Goal: Transaction & Acquisition: Purchase product/service

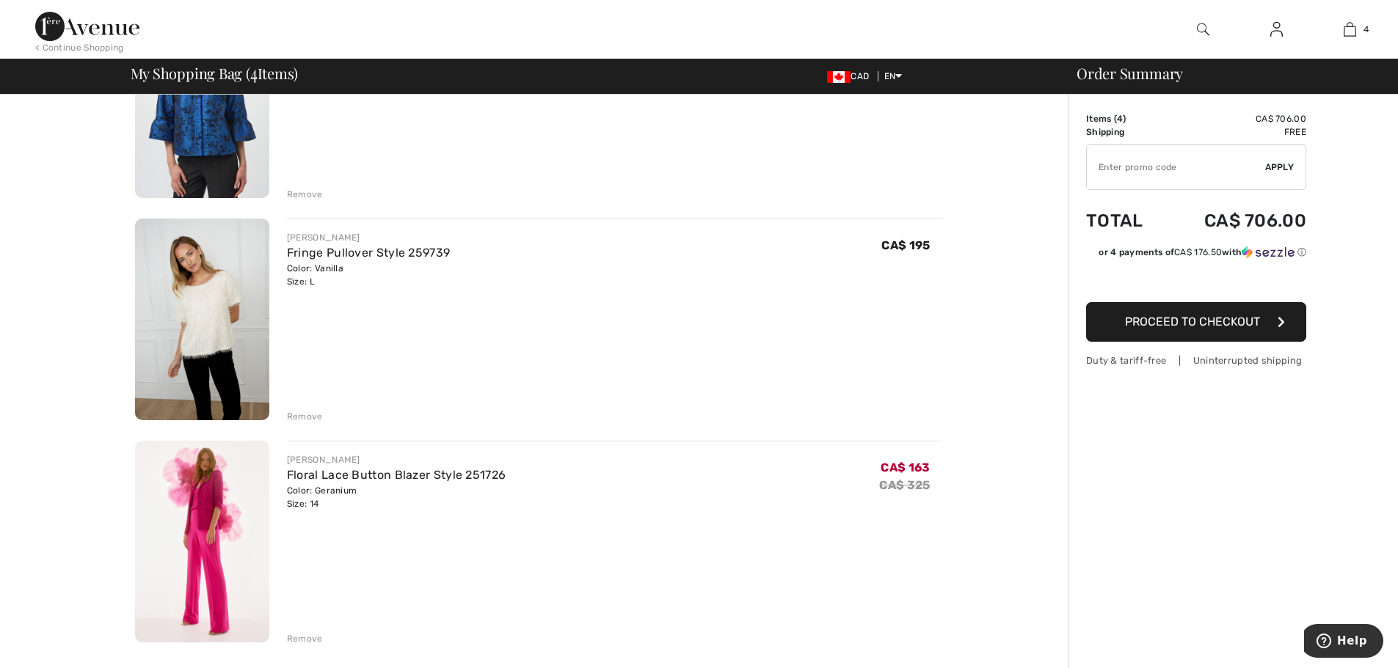
scroll to position [147, 0]
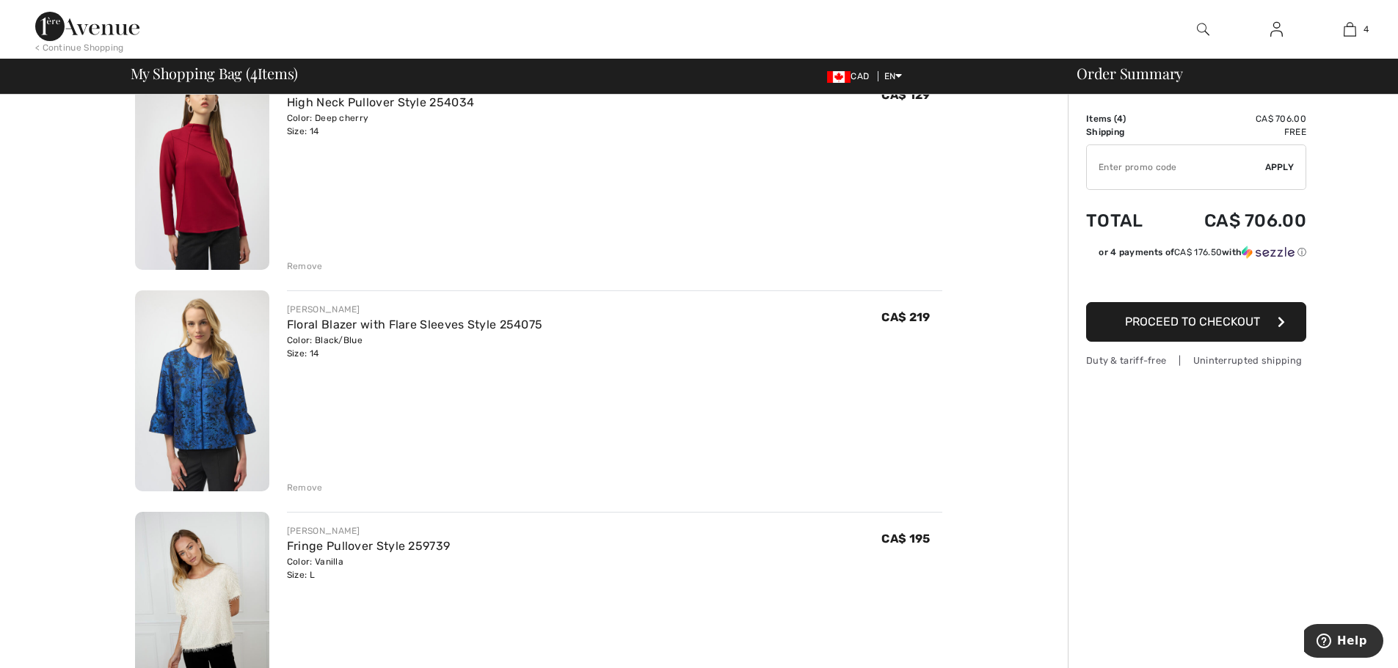
click at [301, 490] on div "Remove" at bounding box center [305, 487] width 36 height 13
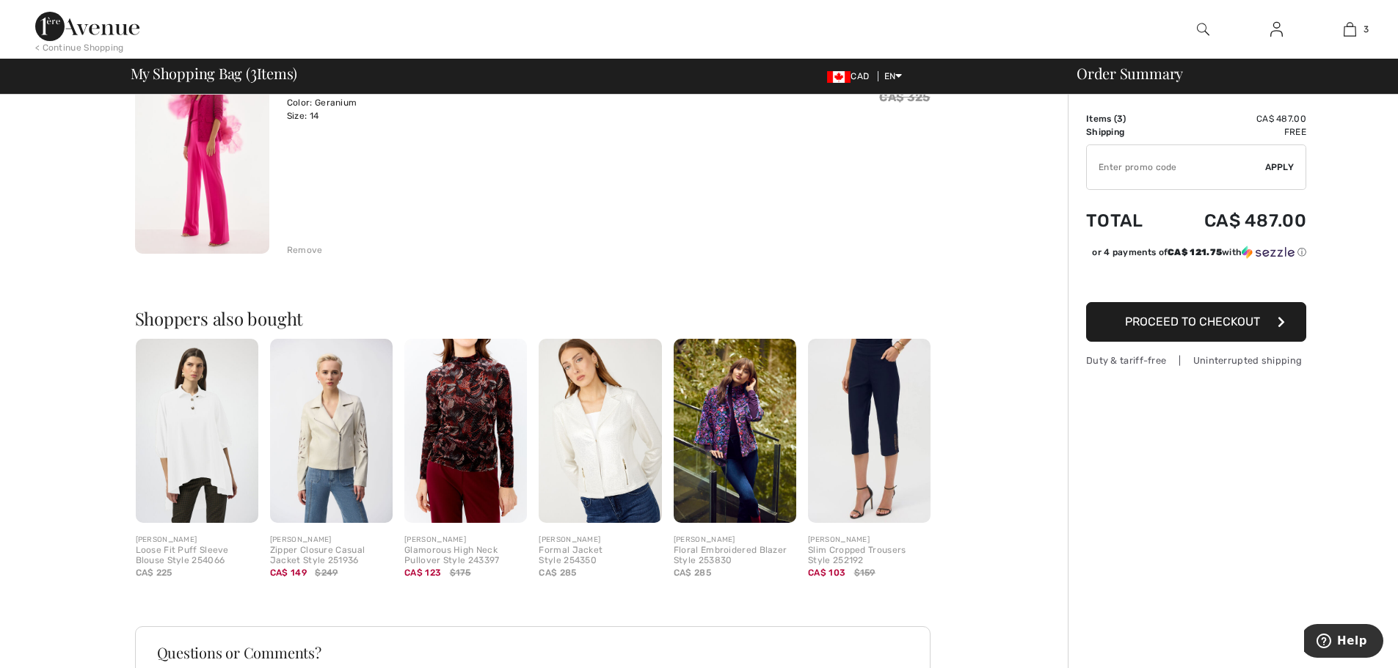
scroll to position [660, 0]
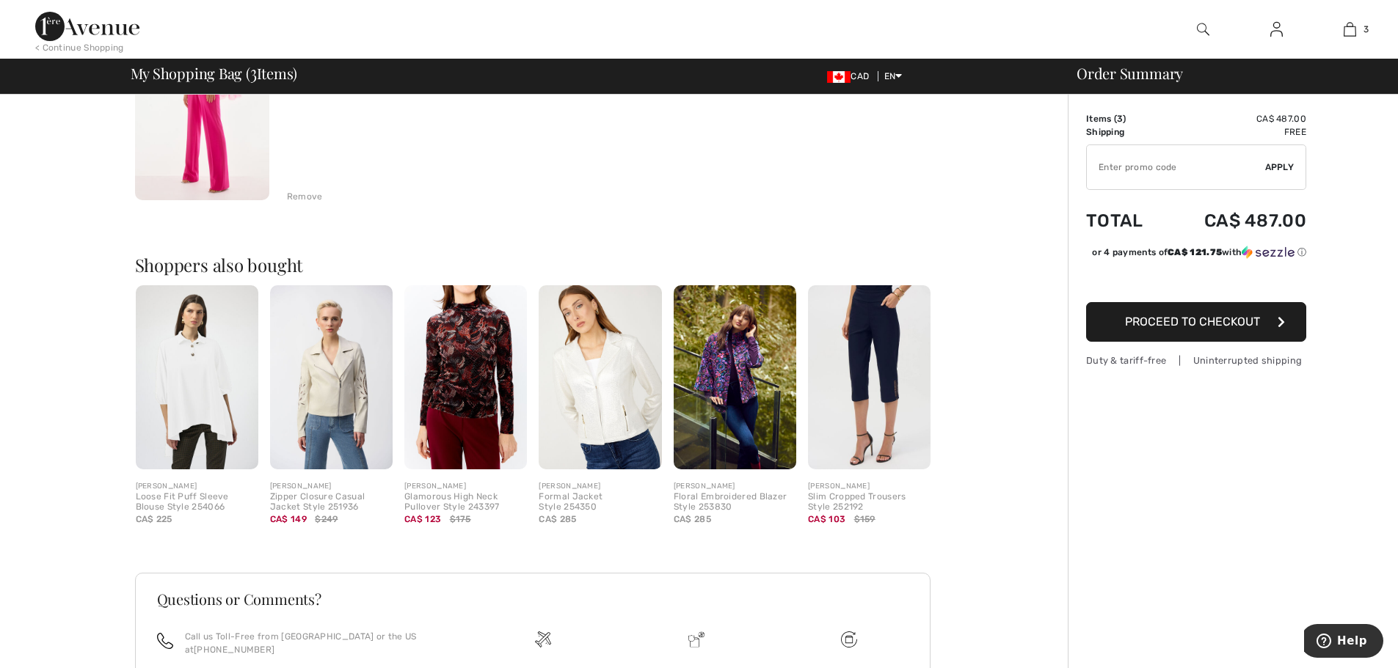
click at [716, 398] on img at bounding box center [735, 377] width 123 height 184
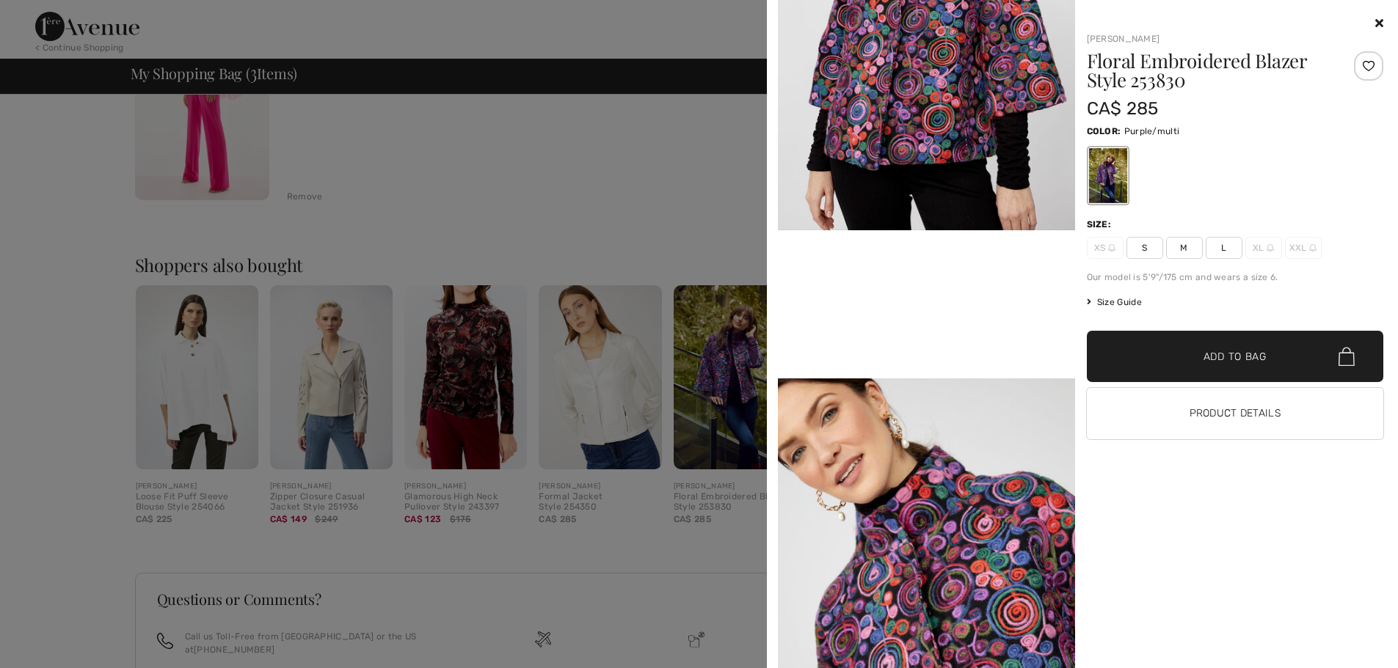
click at [949, 340] on video "Your browser does not support the video tag." at bounding box center [926, 304] width 297 height 148
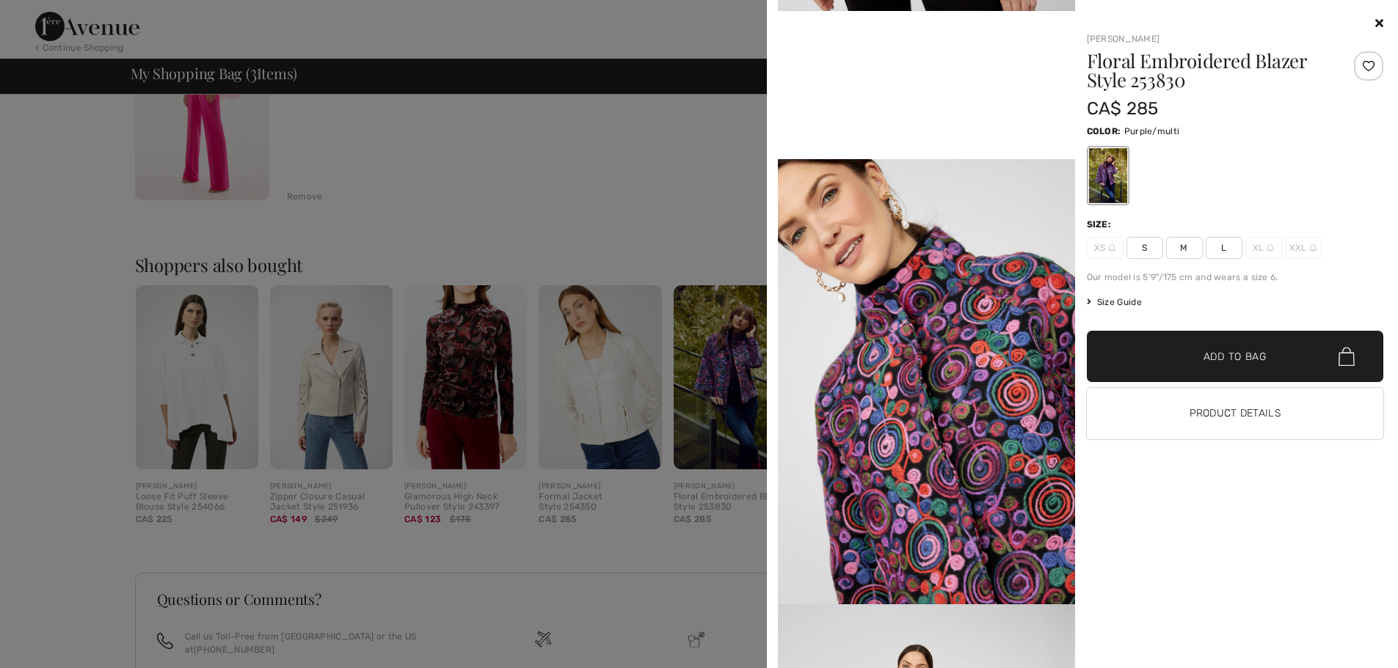
scroll to position [880, 0]
click at [1221, 244] on span "L" at bounding box center [1224, 248] width 37 height 22
click at [1227, 351] on span "Add to Bag" at bounding box center [1234, 356] width 63 height 15
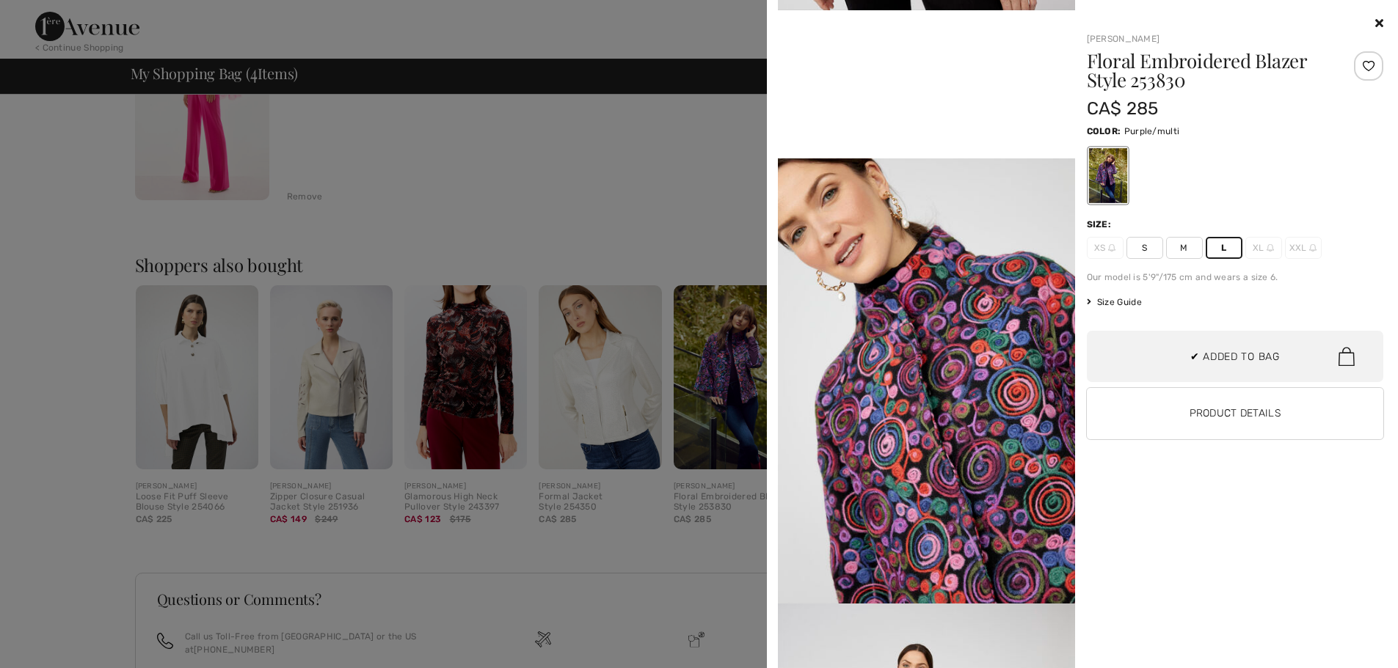
scroll to position [71, 0]
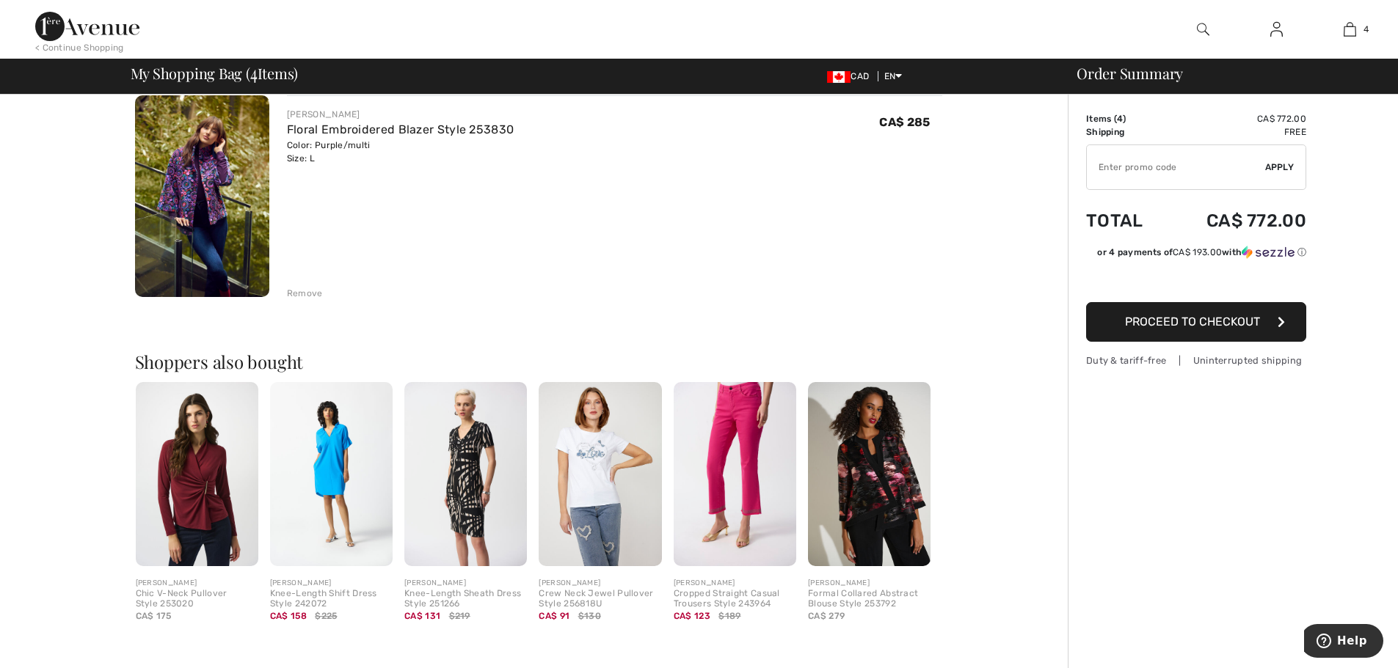
scroll to position [807, 0]
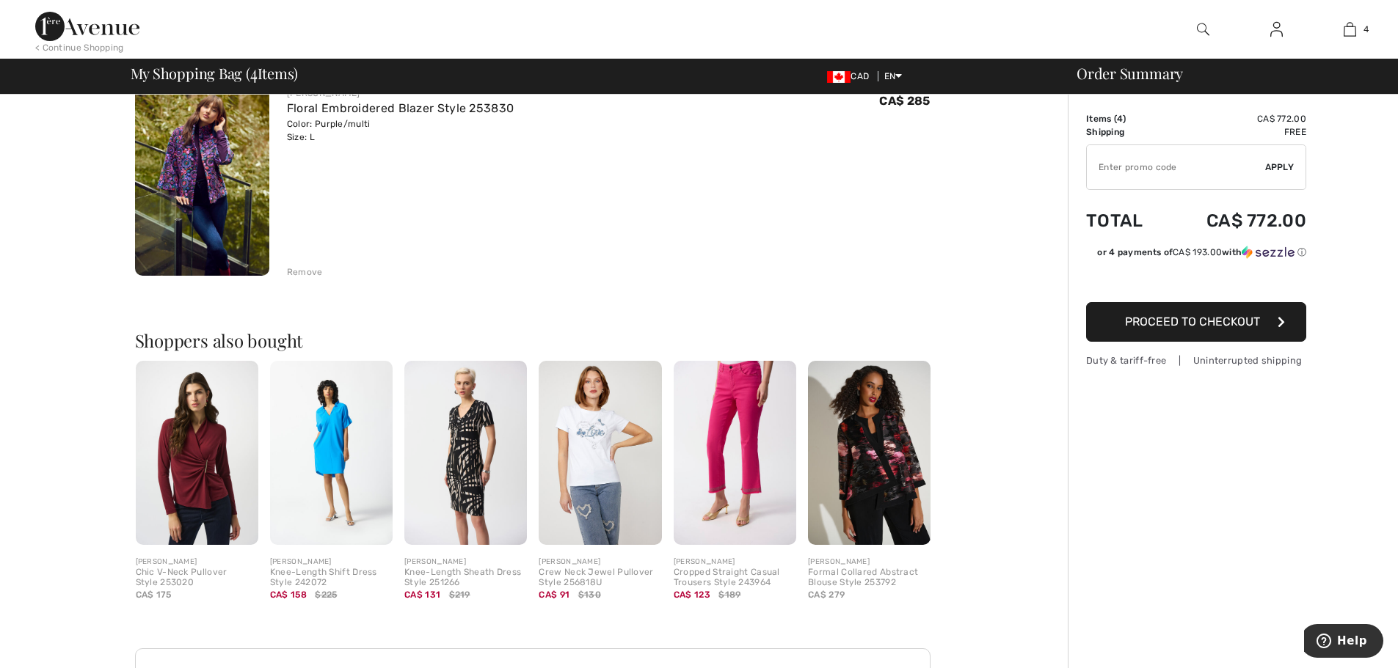
click at [878, 455] on img at bounding box center [869, 453] width 123 height 184
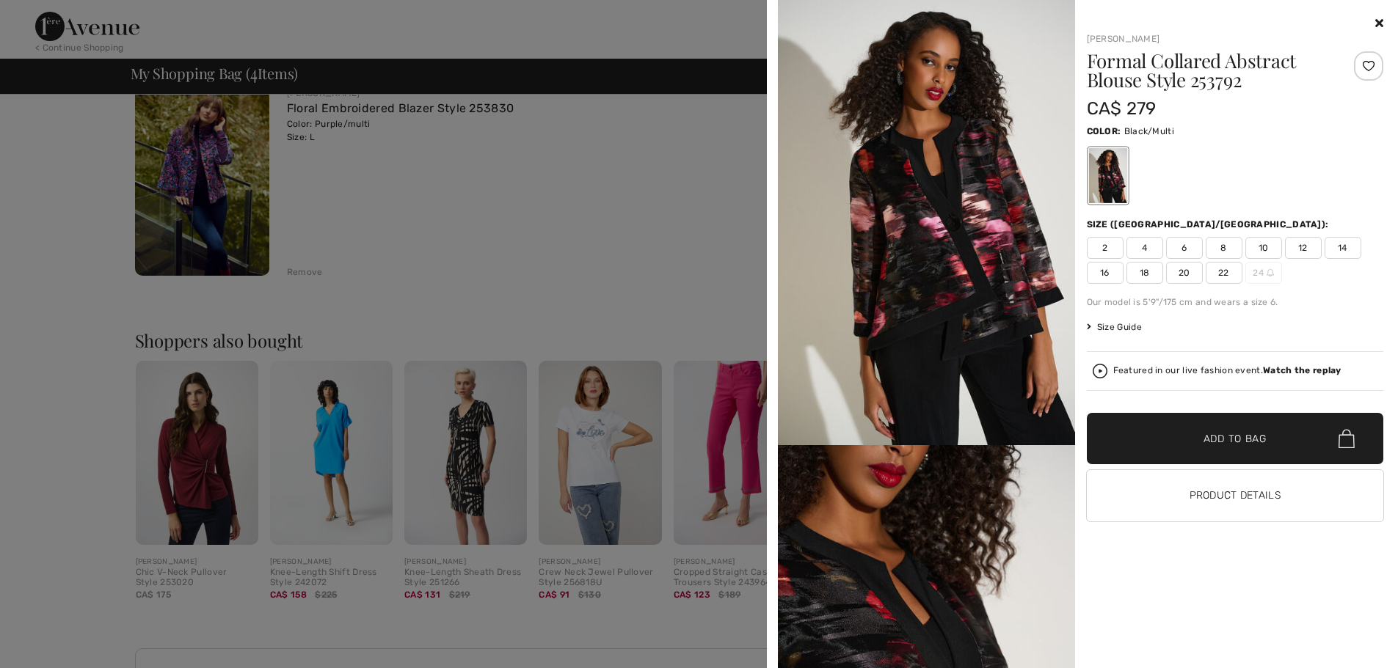
click at [1379, 19] on icon at bounding box center [1379, 23] width 8 height 12
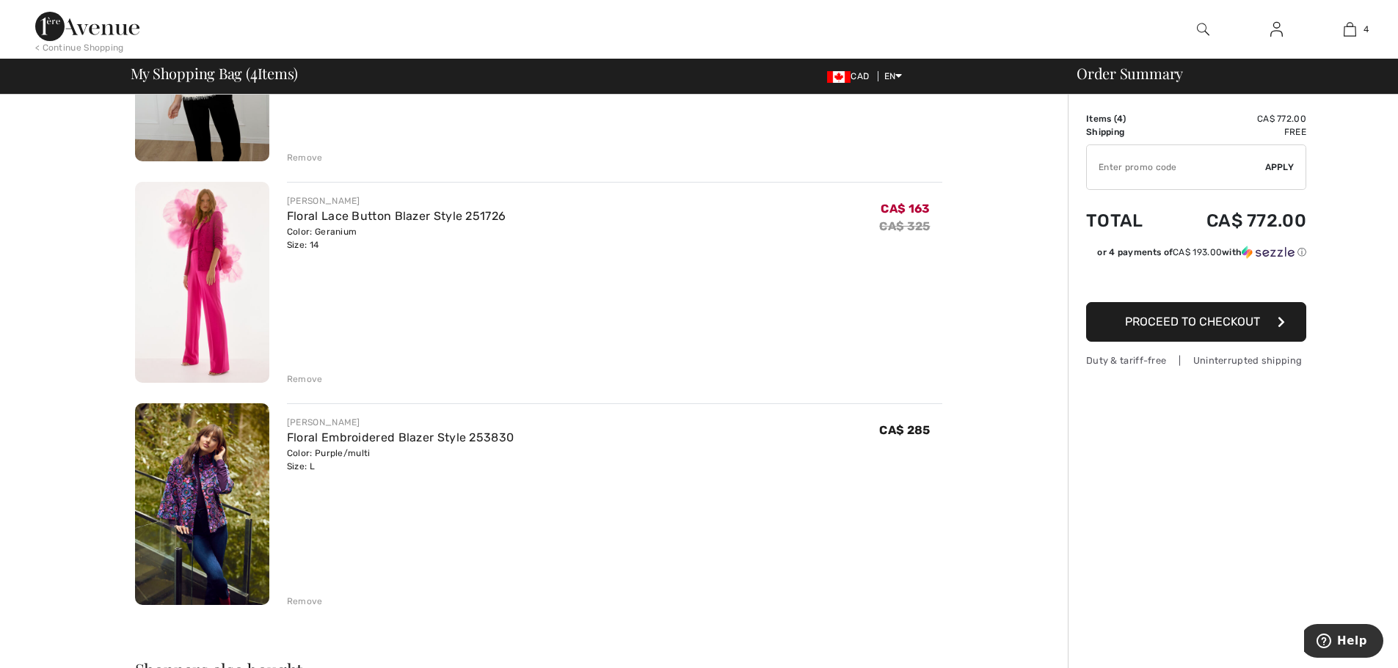
scroll to position [440, 0]
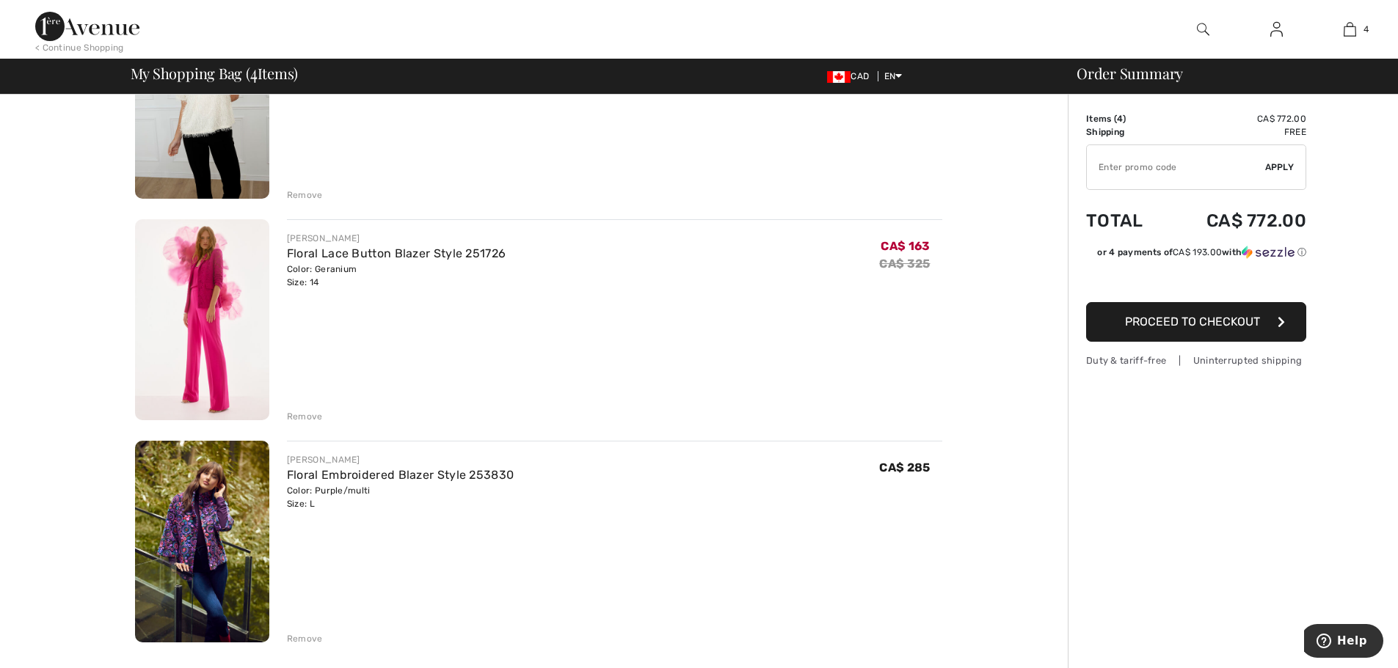
click at [199, 536] on img at bounding box center [202, 542] width 134 height 202
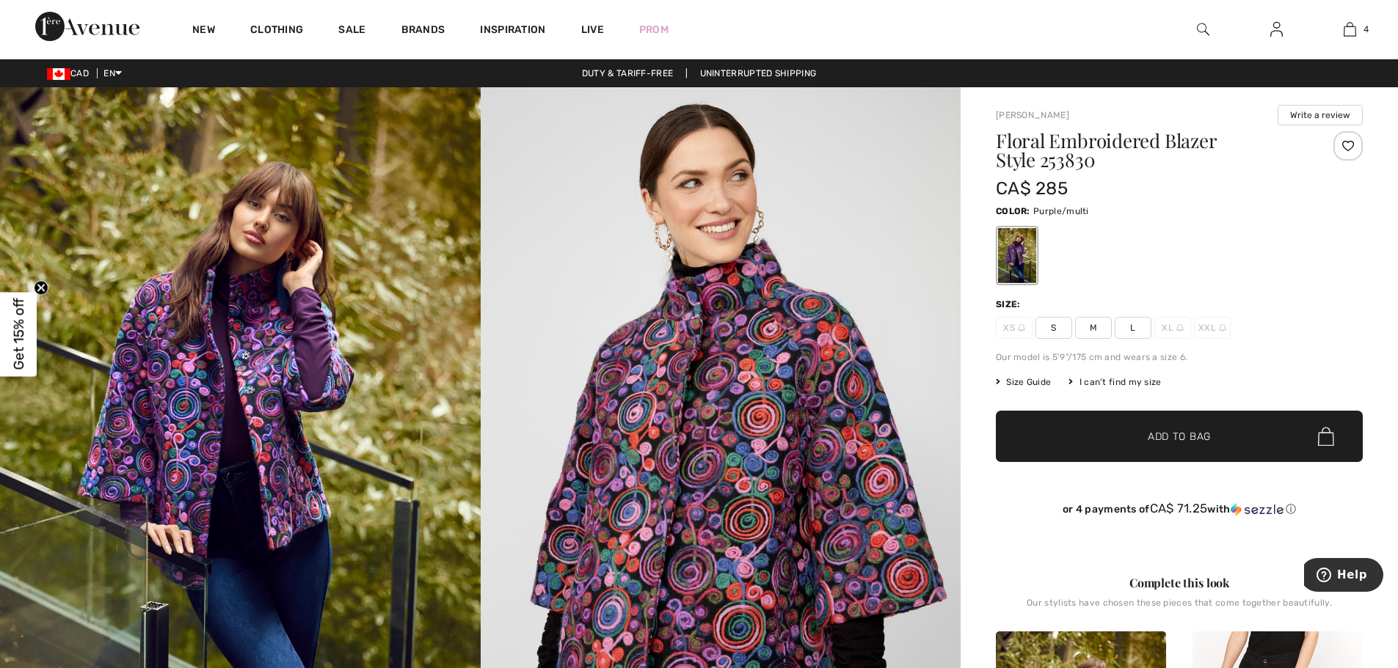
click at [238, 387] on img at bounding box center [240, 447] width 481 height 721
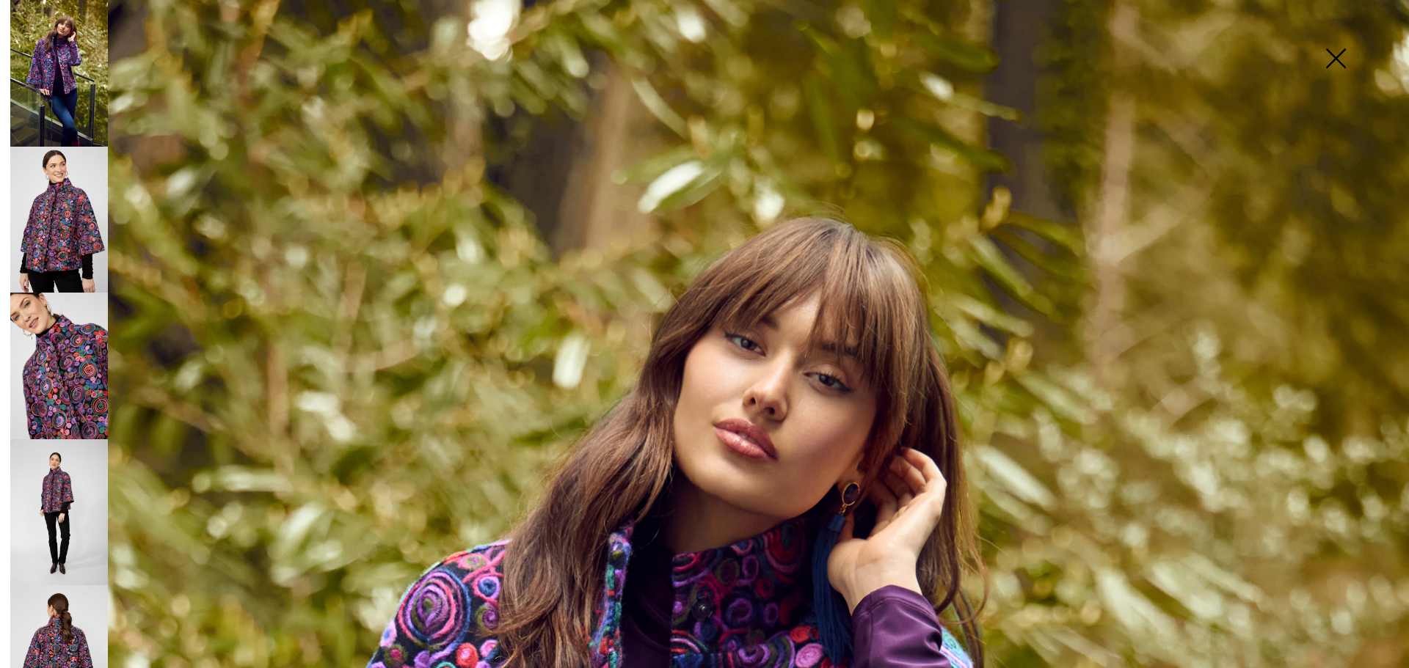
click at [1332, 56] on img at bounding box center [1335, 60] width 73 height 76
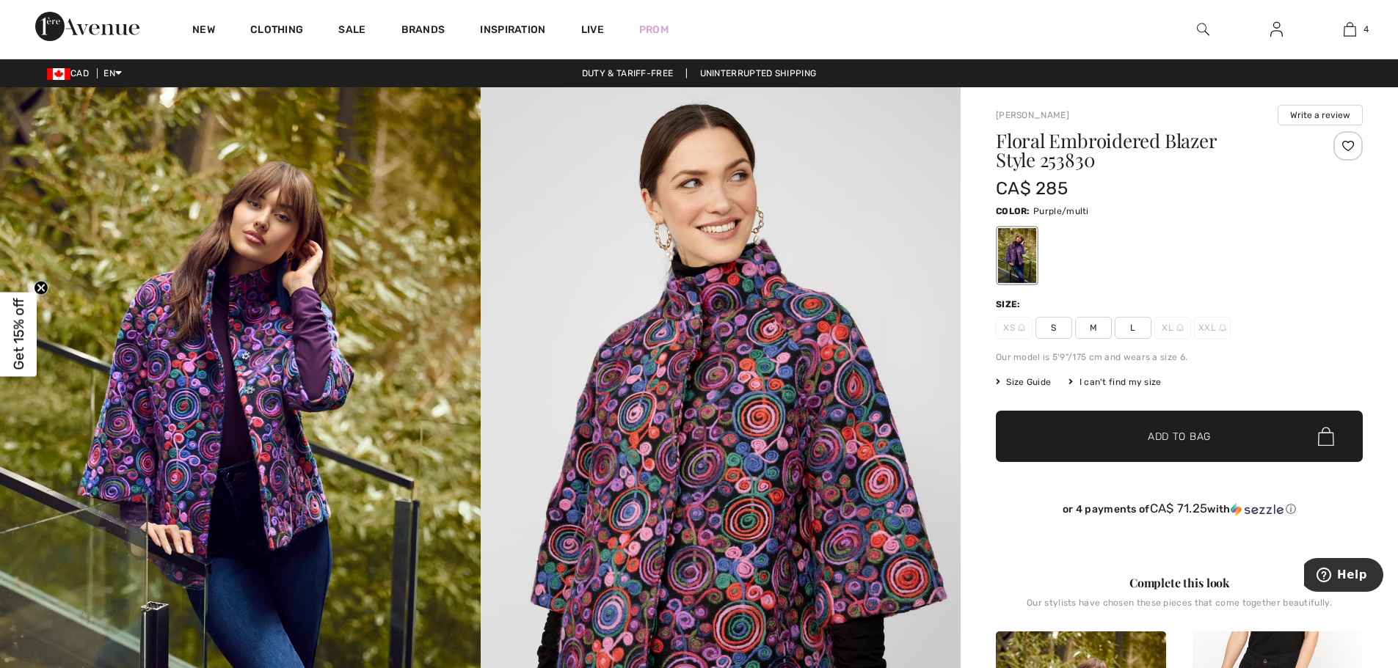
click at [1159, 434] on span "Add to Bag" at bounding box center [1179, 436] width 63 height 15
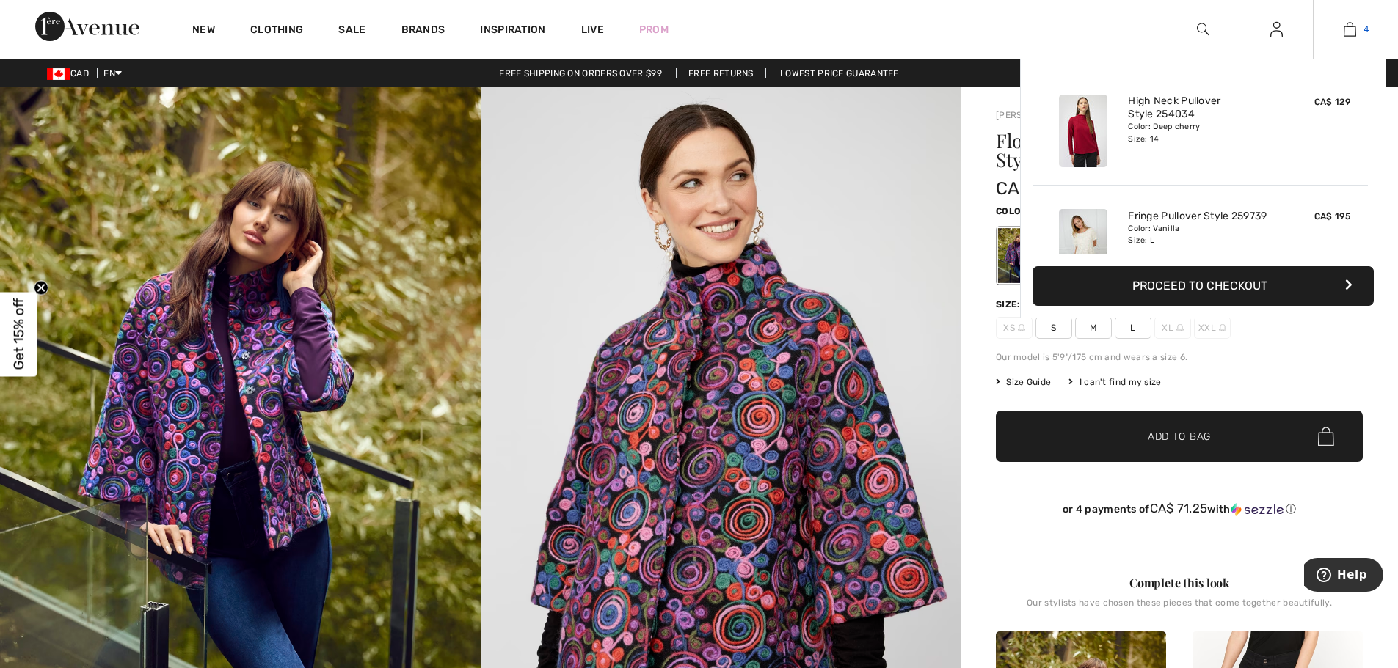
click at [1354, 27] on img at bounding box center [1349, 30] width 12 height 18
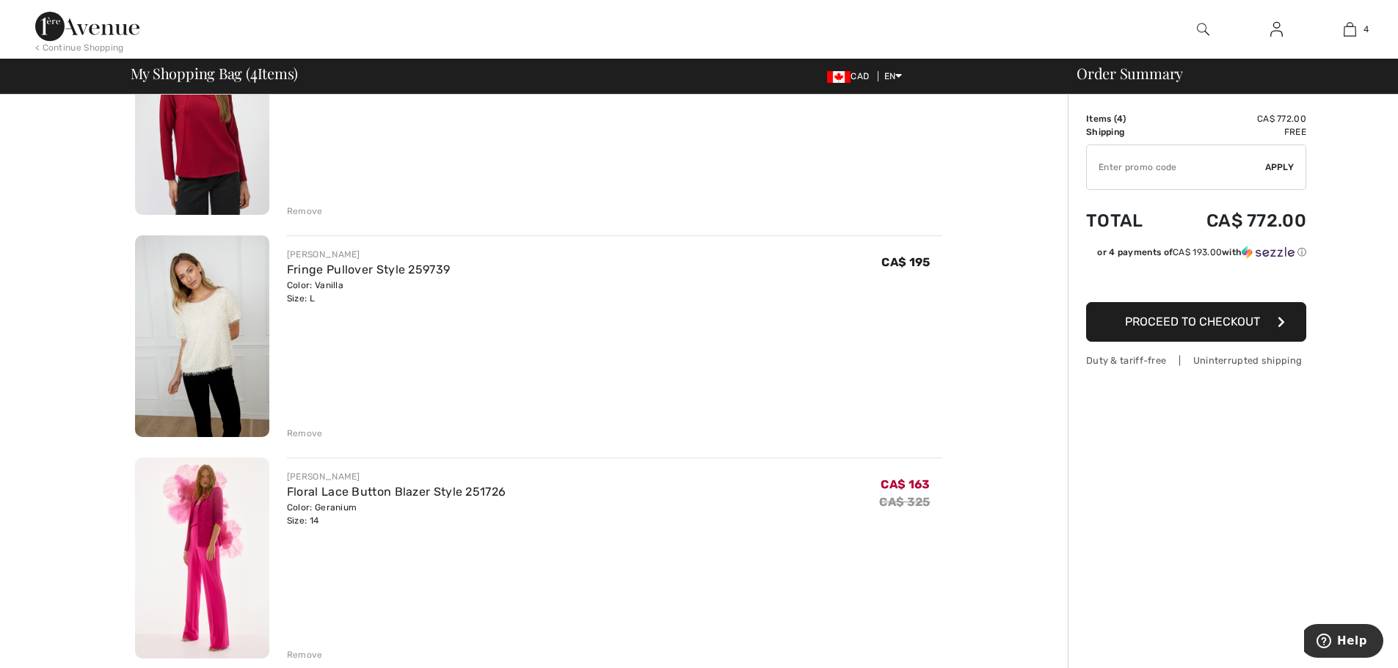
scroll to position [147, 0]
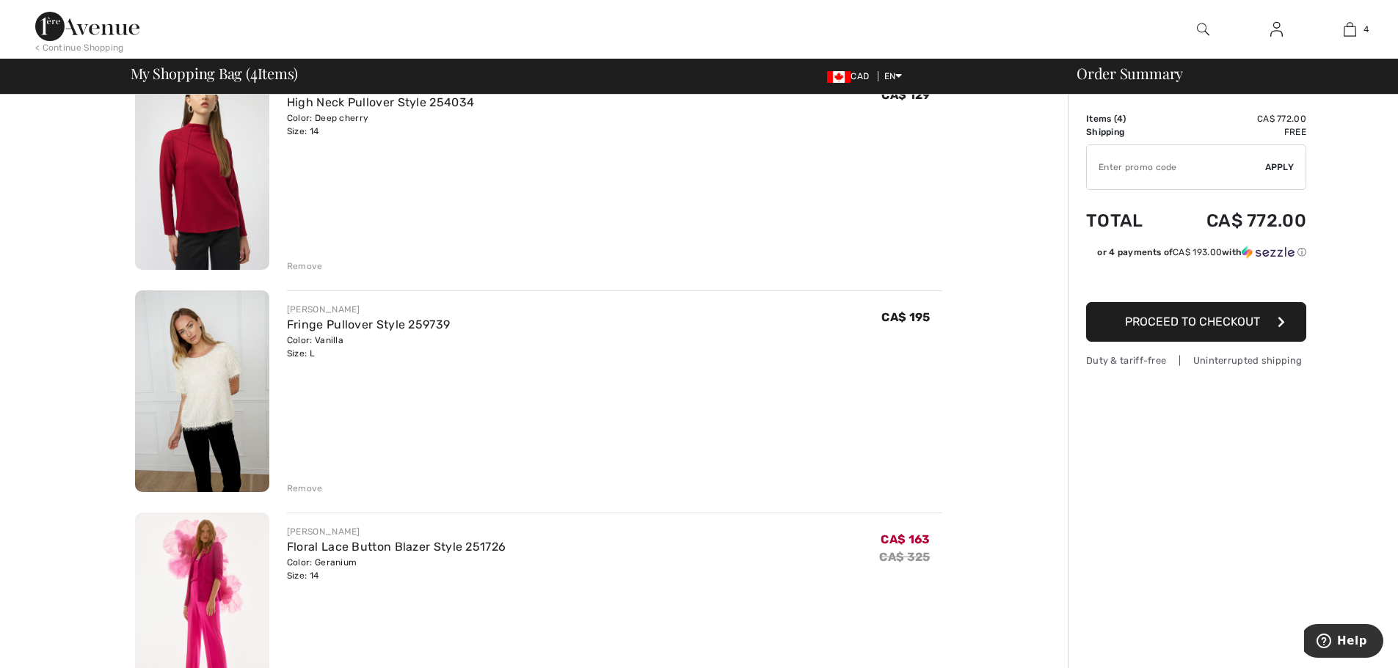
click at [1215, 327] on span "Proceed to Checkout" at bounding box center [1192, 322] width 135 height 14
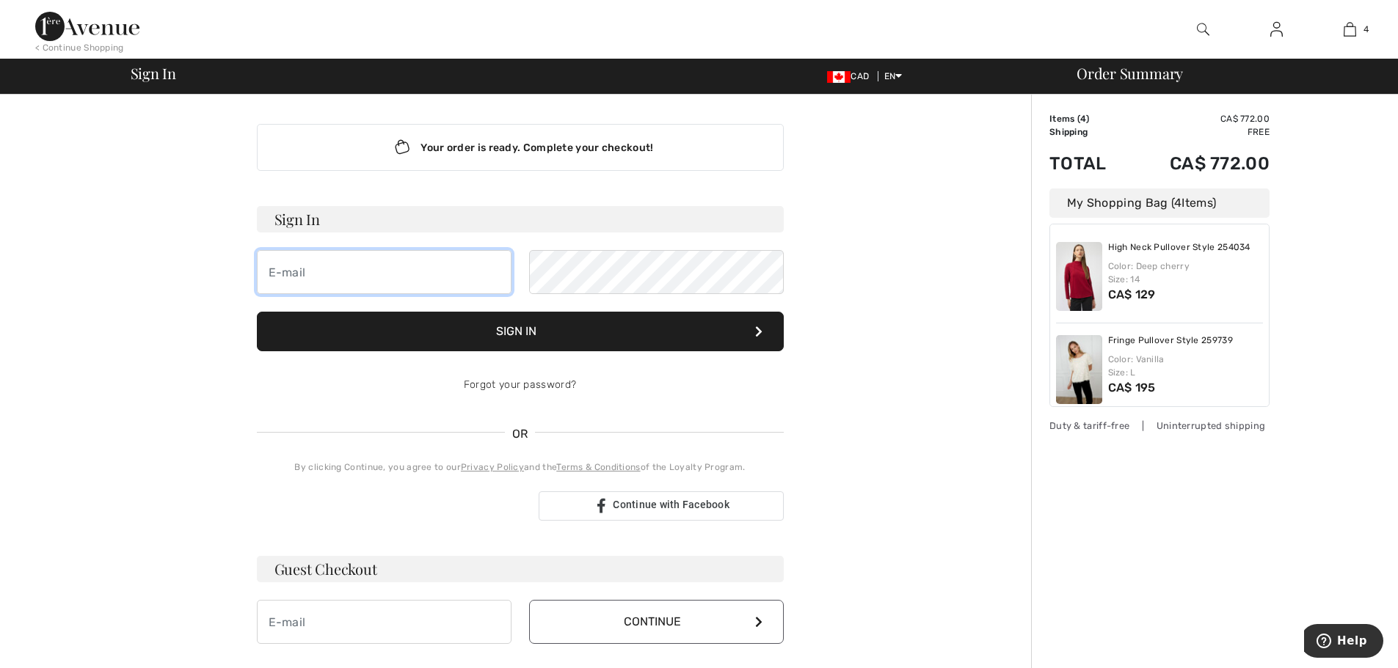
click at [349, 271] on input "email" at bounding box center [384, 272] width 255 height 44
type input "[EMAIL_ADDRESS][DOMAIN_NAME]"
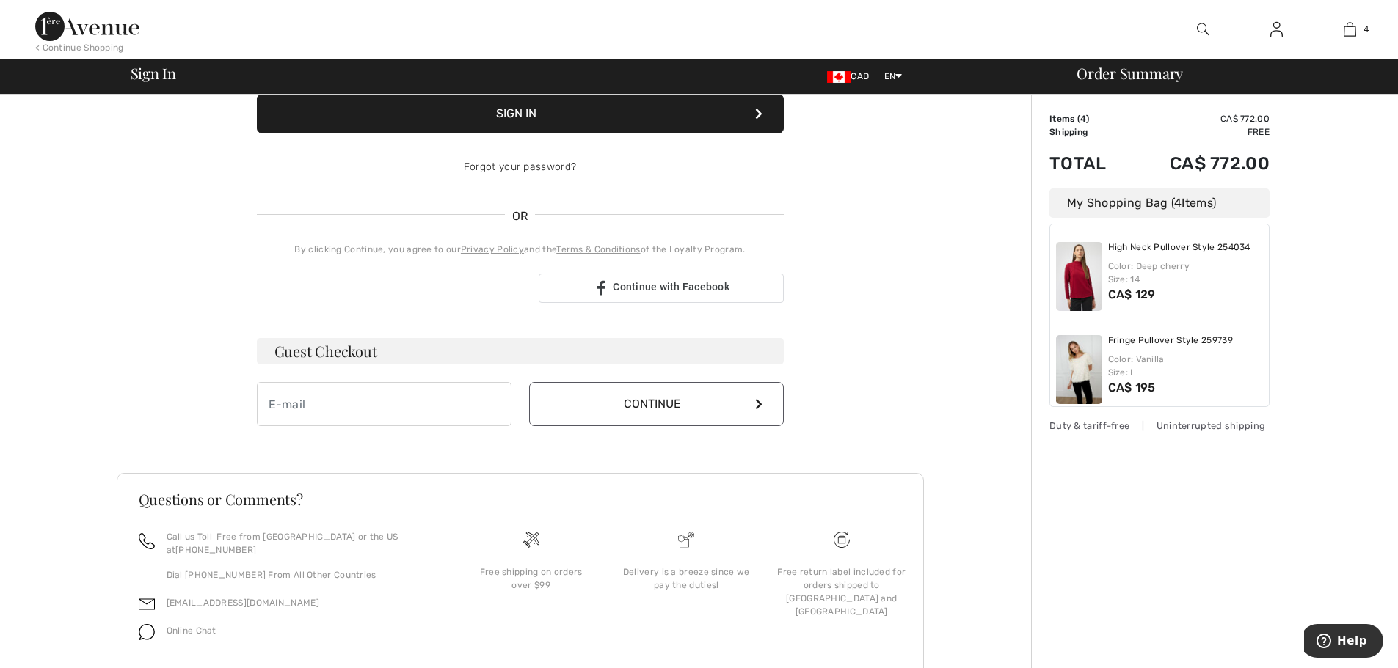
scroll to position [220, 0]
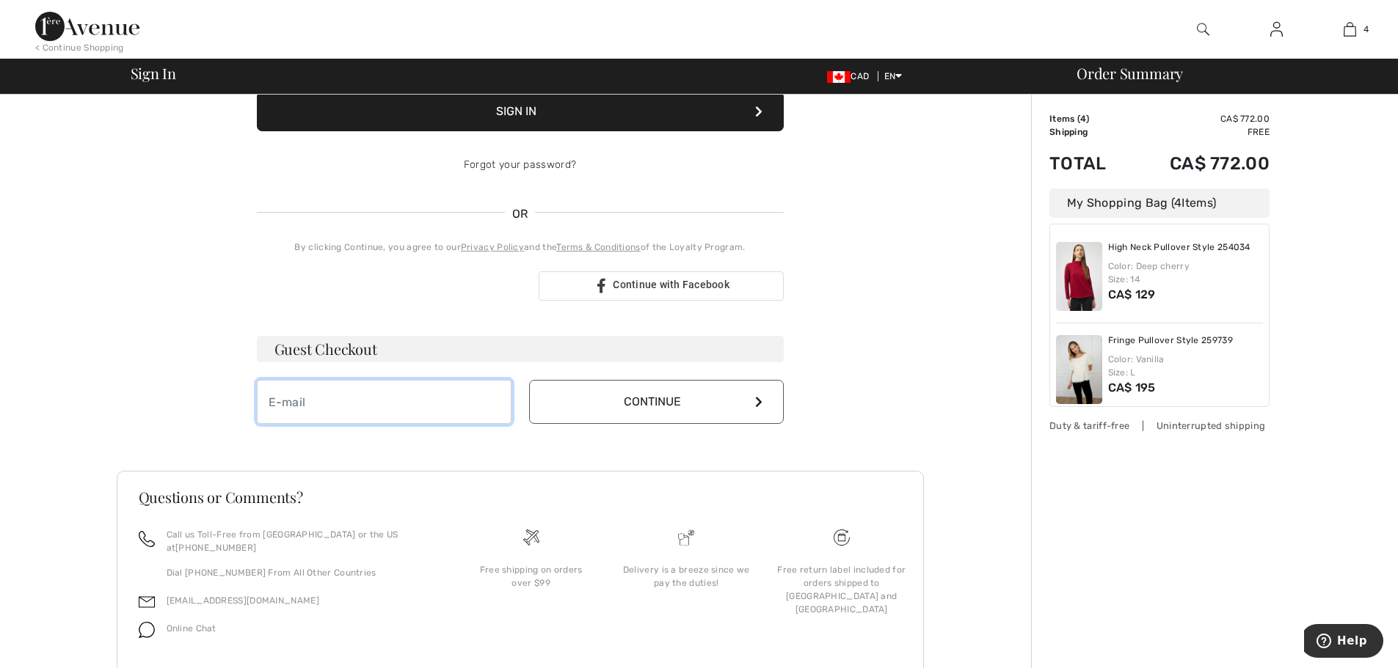
click at [389, 398] on input "email" at bounding box center [384, 402] width 255 height 44
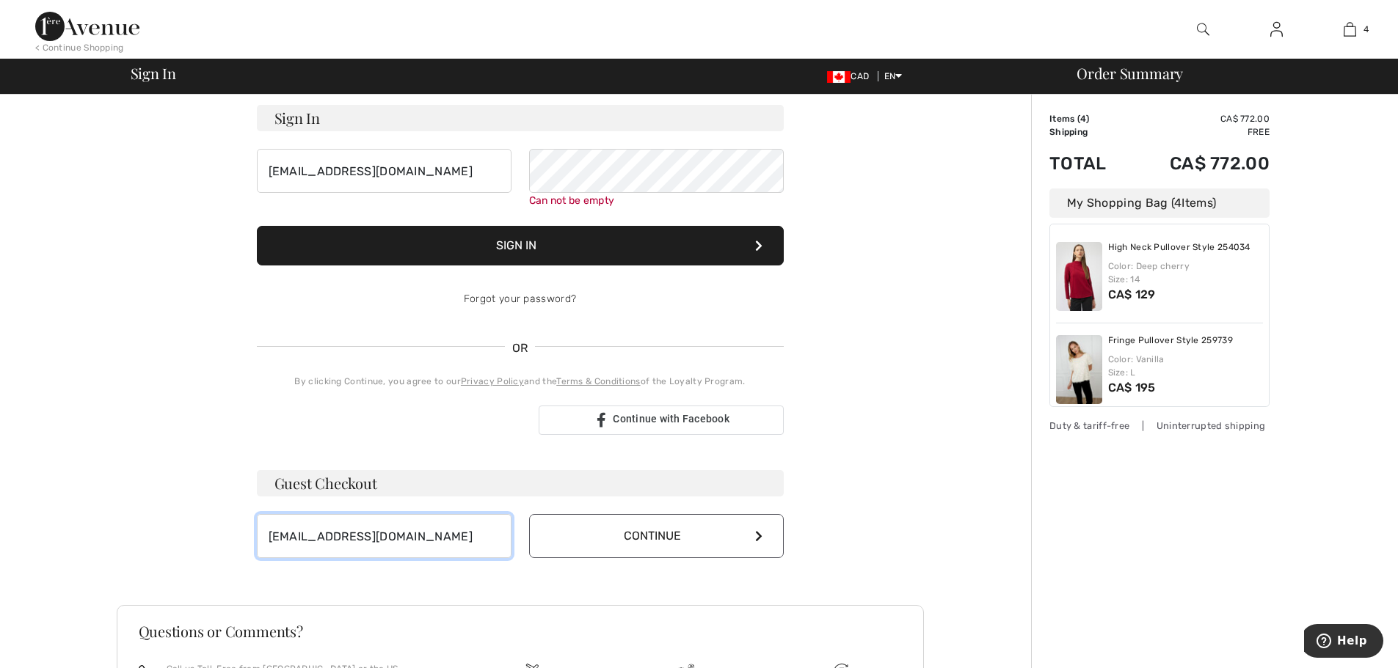
scroll to position [0, 0]
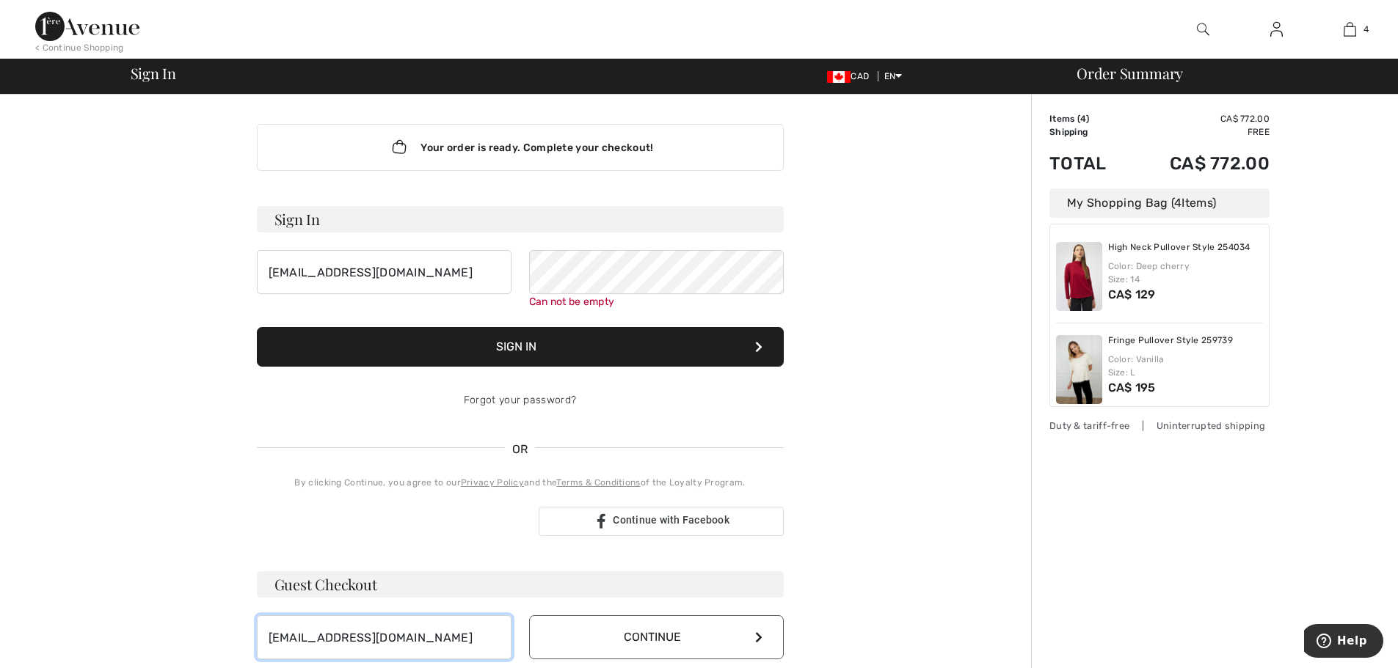
type input "[EMAIL_ADDRESS][DOMAIN_NAME]"
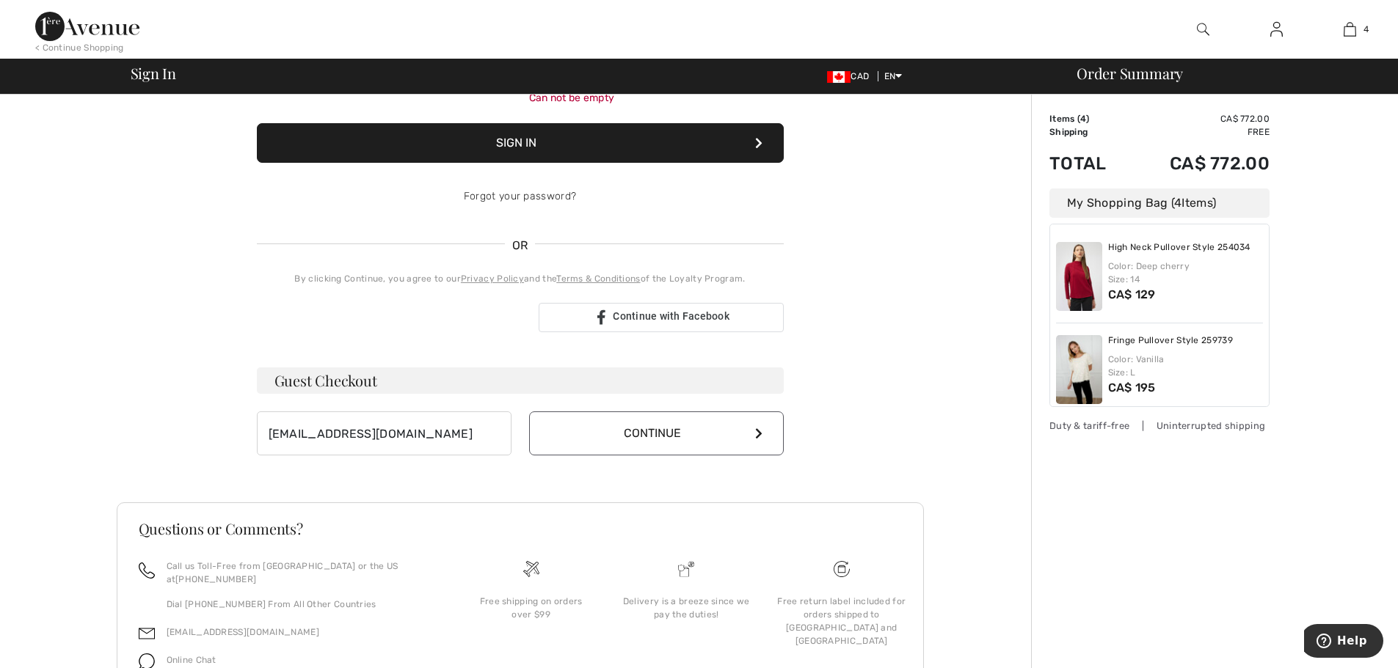
scroll to position [220, 0]
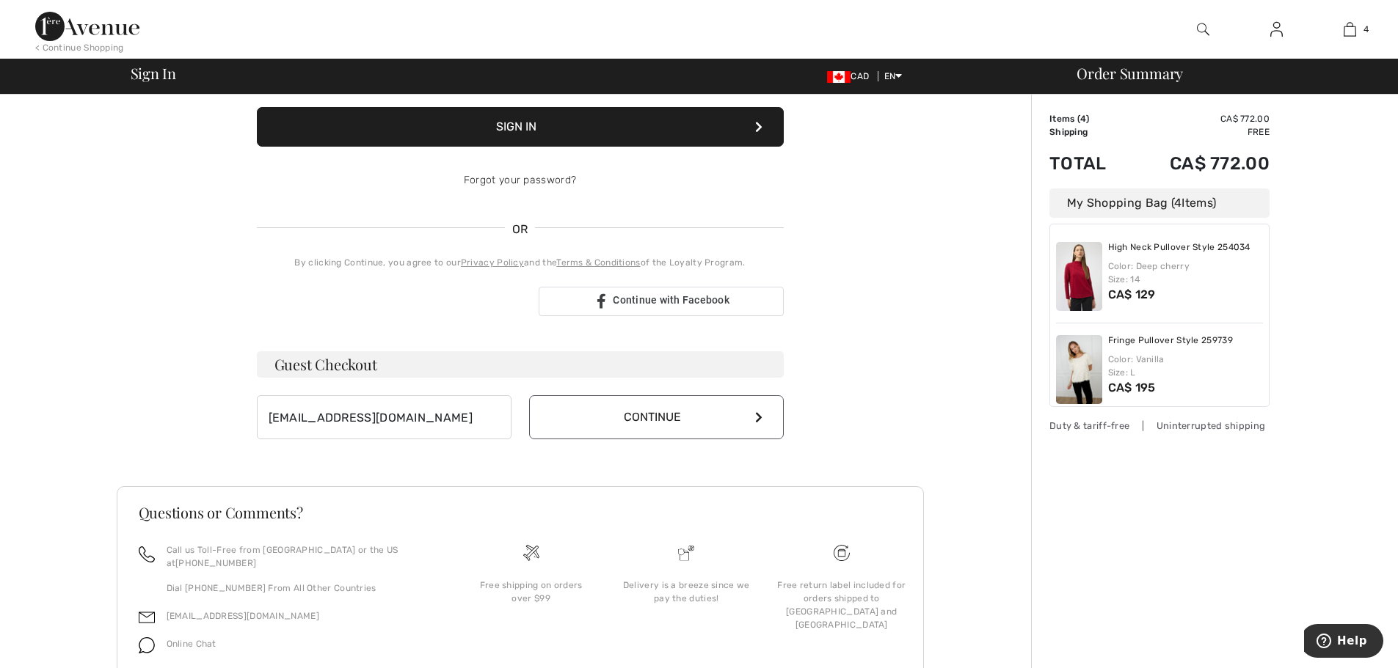
click at [616, 419] on button "Continue" at bounding box center [656, 417] width 255 height 44
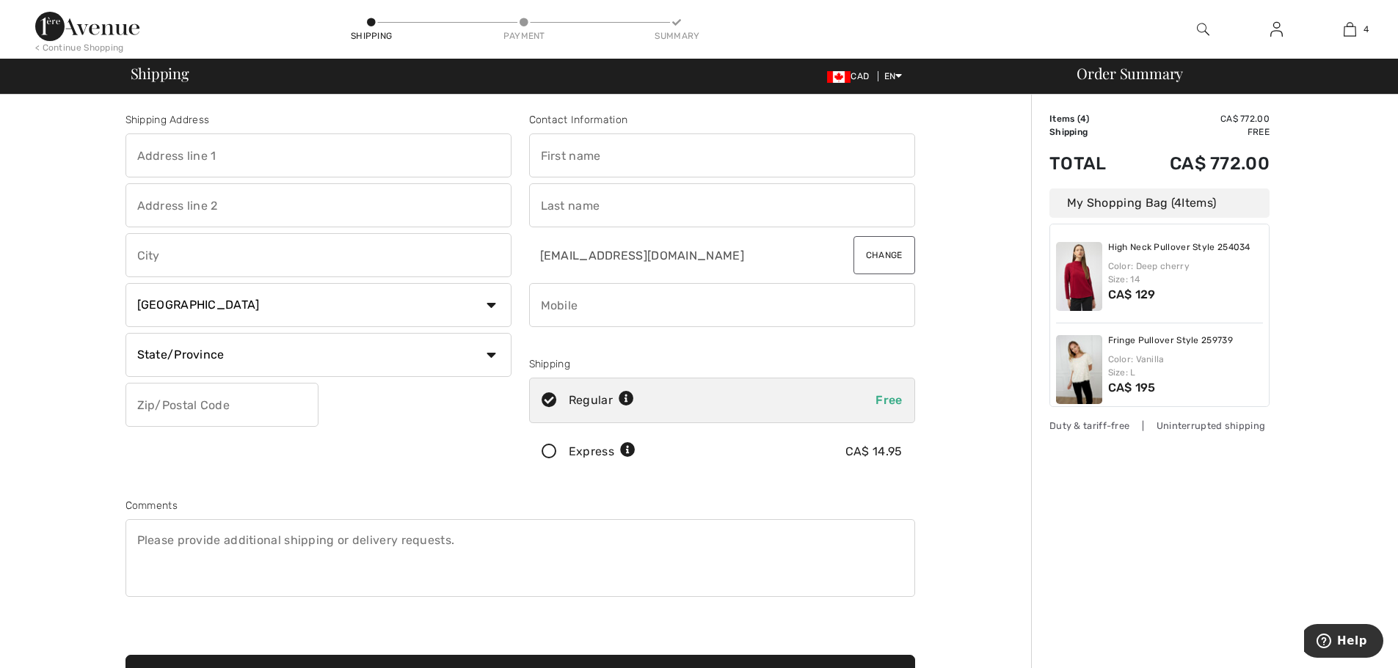
click at [291, 149] on input "text" at bounding box center [318, 156] width 386 height 44
type input "PO Box 65"
type input "[STREET_ADDRESS]"
type input "Winterton"
select select "NL"
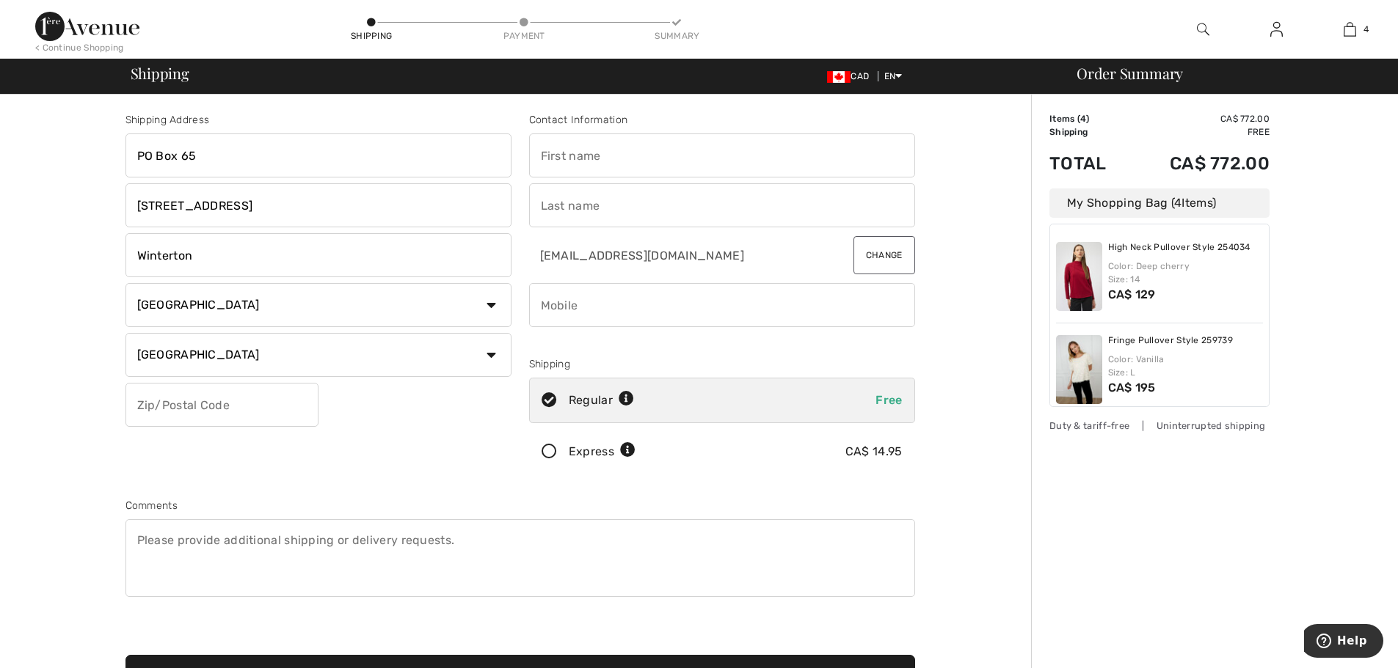
type input "A0B3M0"
type input "Jennifer"
type input "Sheppard"
type input "7096820183"
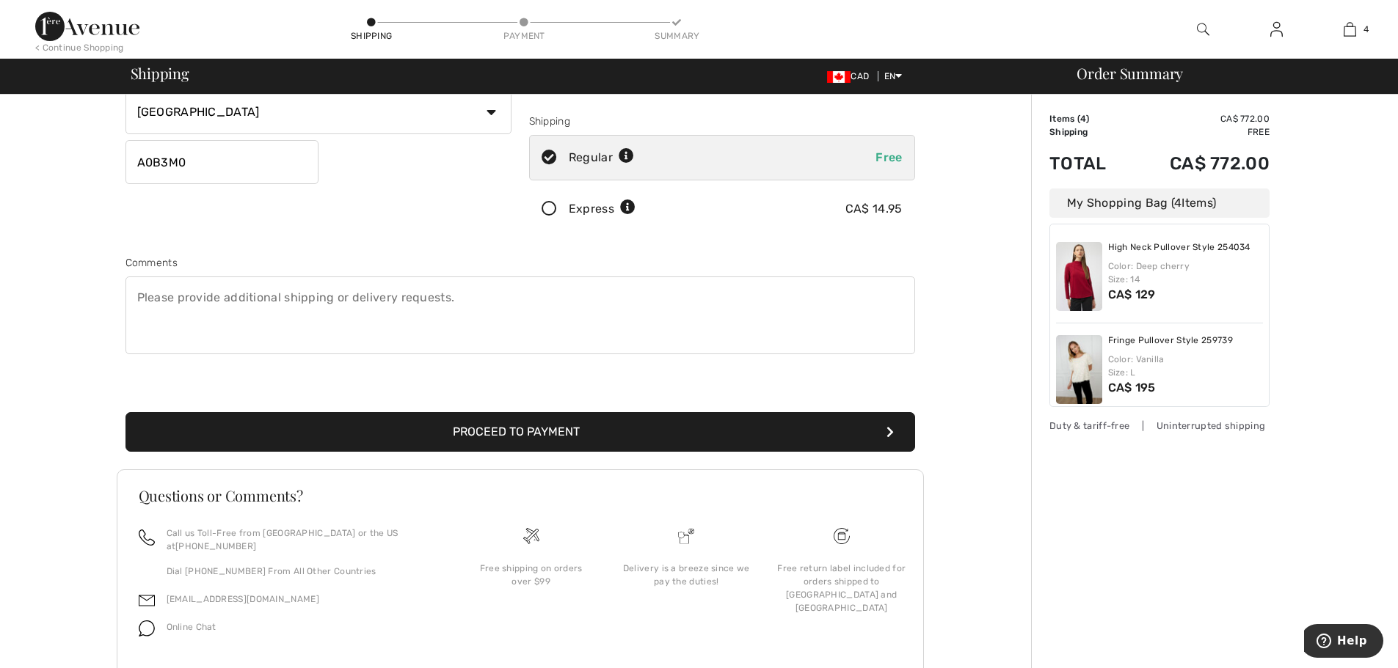
scroll to position [274, 0]
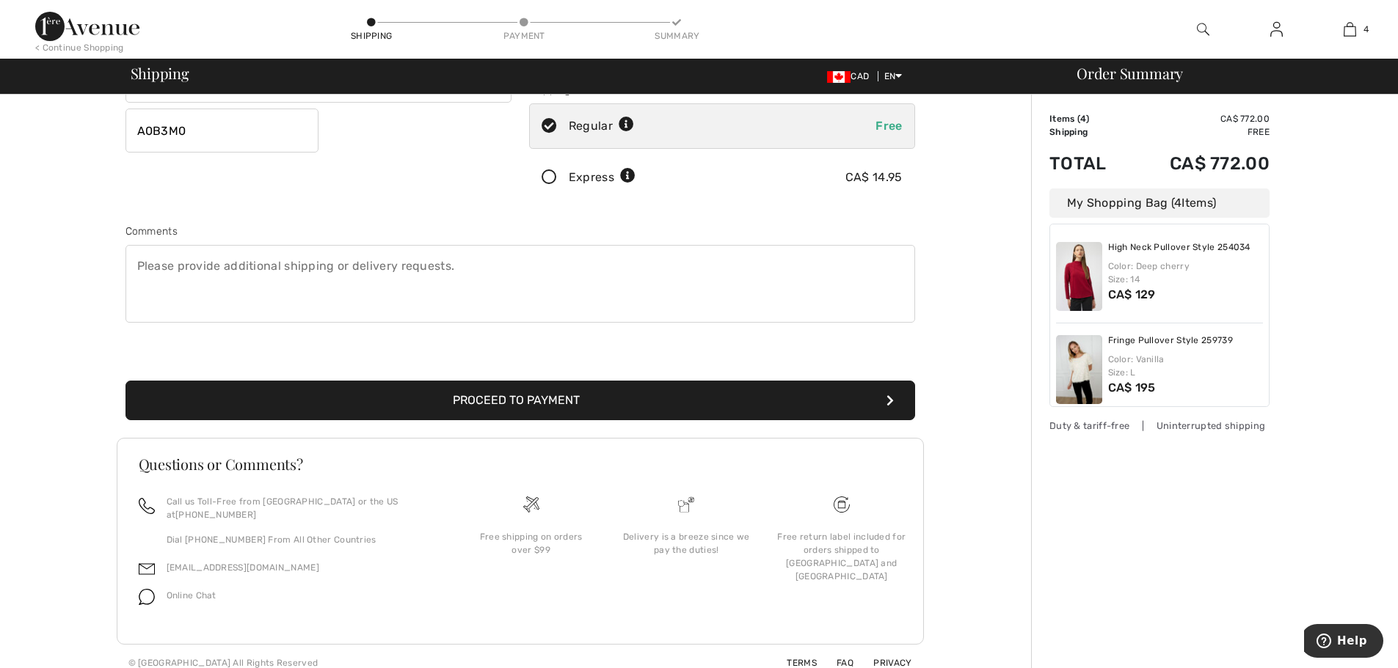
click at [525, 394] on button "Proceed to Payment" at bounding box center [519, 401] width 789 height 40
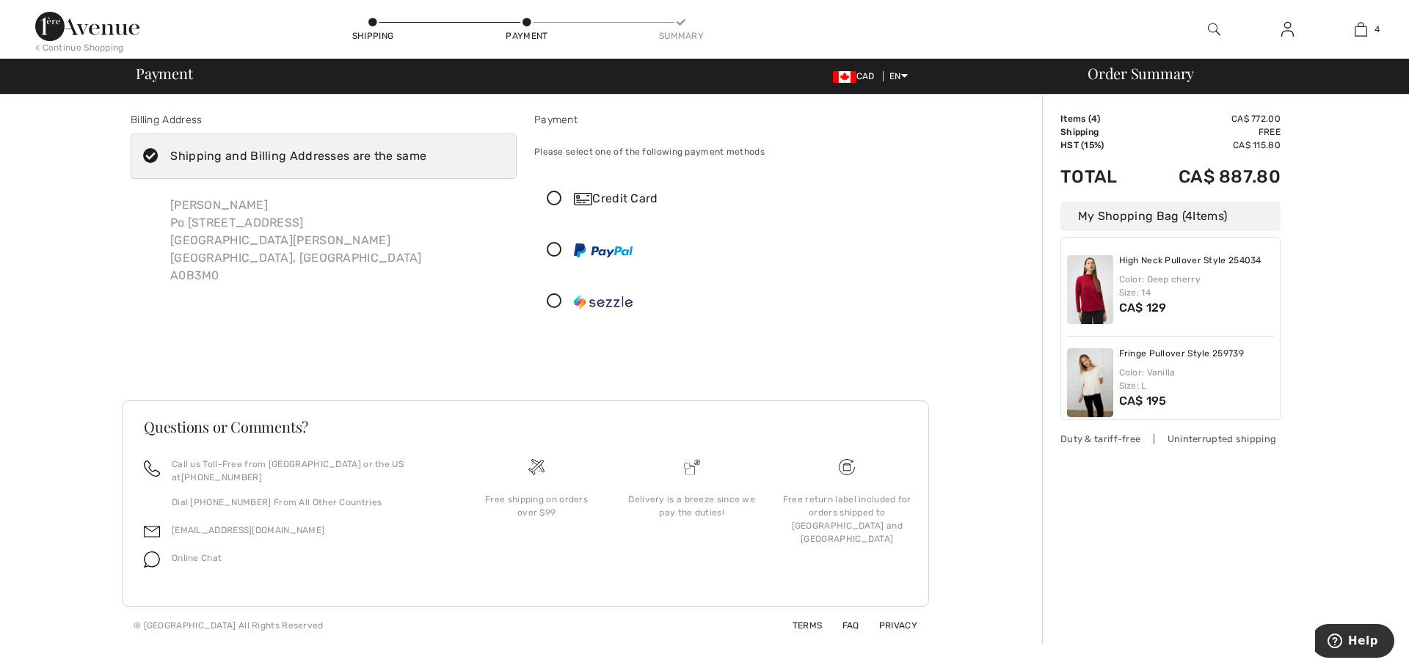
click at [556, 201] on icon at bounding box center [554, 199] width 39 height 15
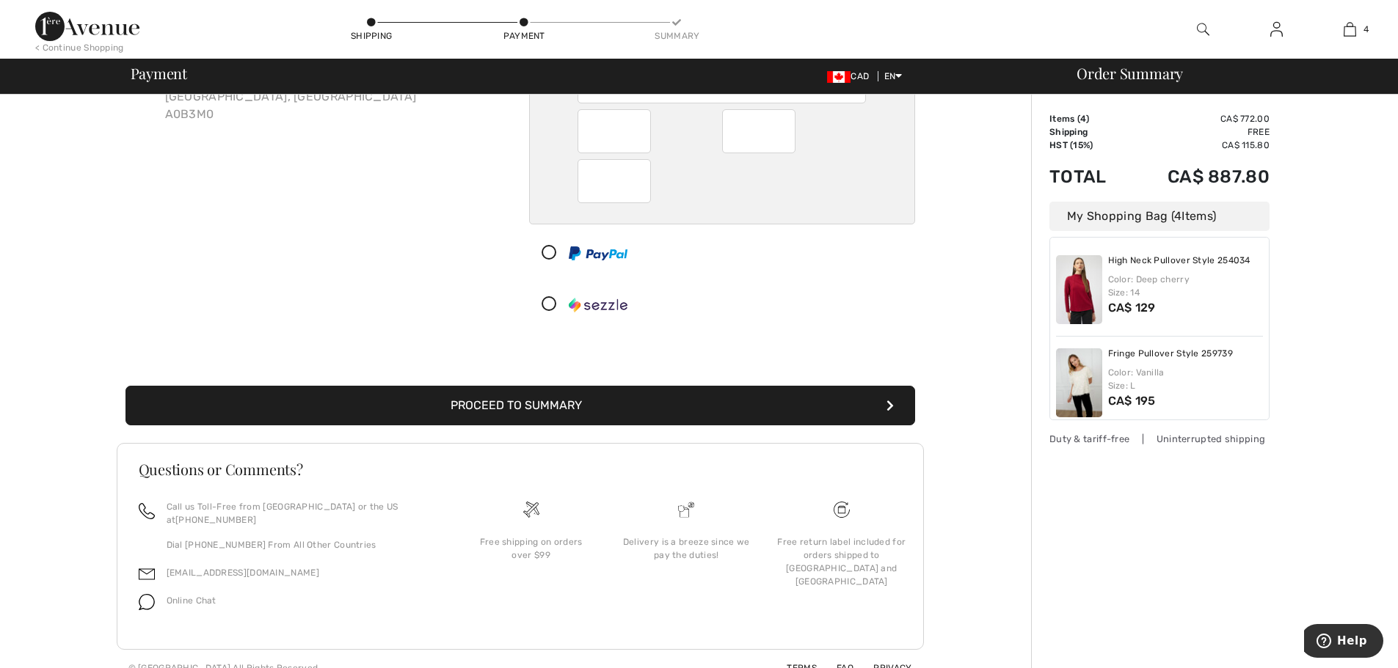
scroll to position [167, 0]
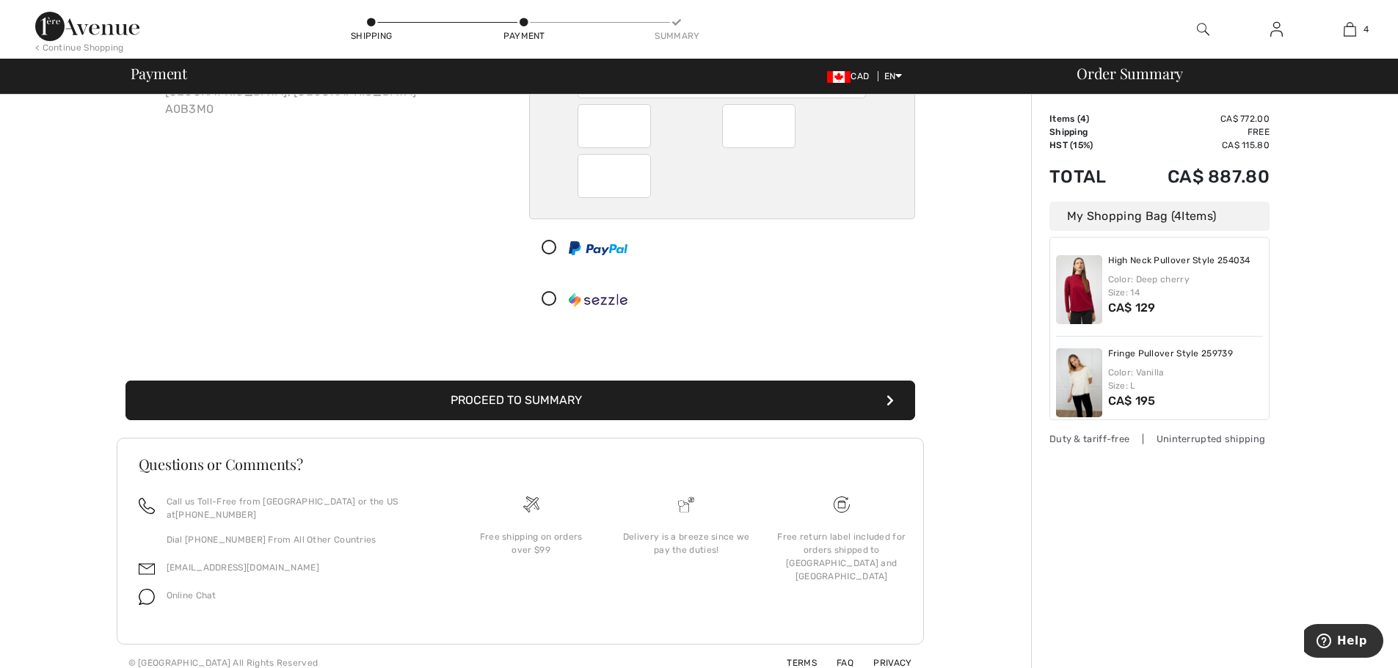
click at [666, 394] on button "Proceed to Summary" at bounding box center [519, 401] width 789 height 40
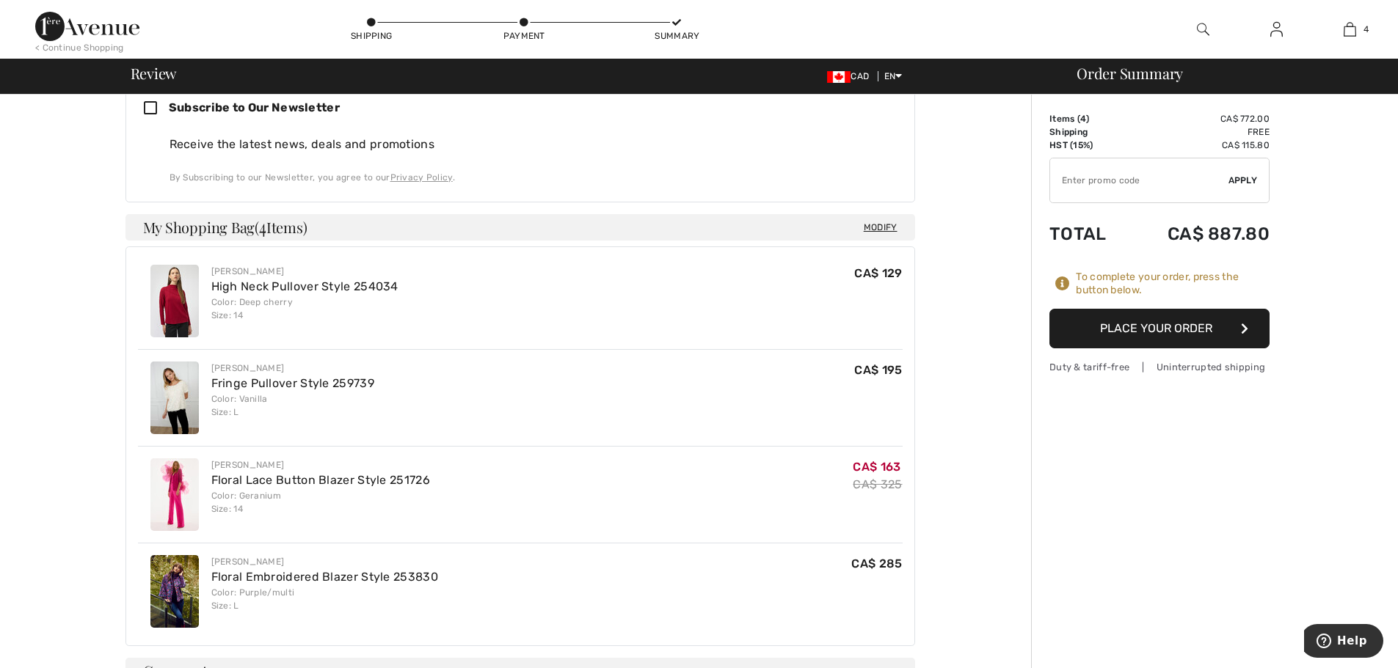
scroll to position [660, 0]
click at [1109, 329] on button "Place Your Order" at bounding box center [1159, 329] width 220 height 40
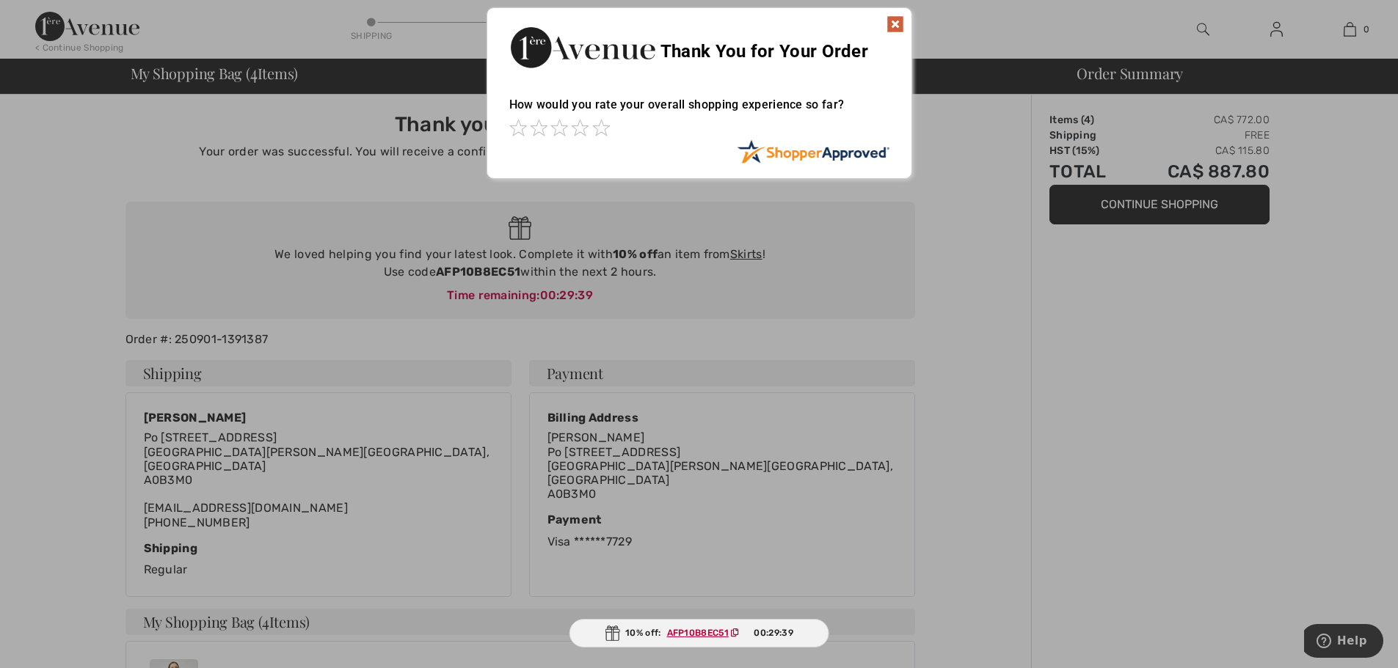
click at [898, 19] on img at bounding box center [895, 24] width 18 height 18
